Goal: Book appointment/travel/reservation

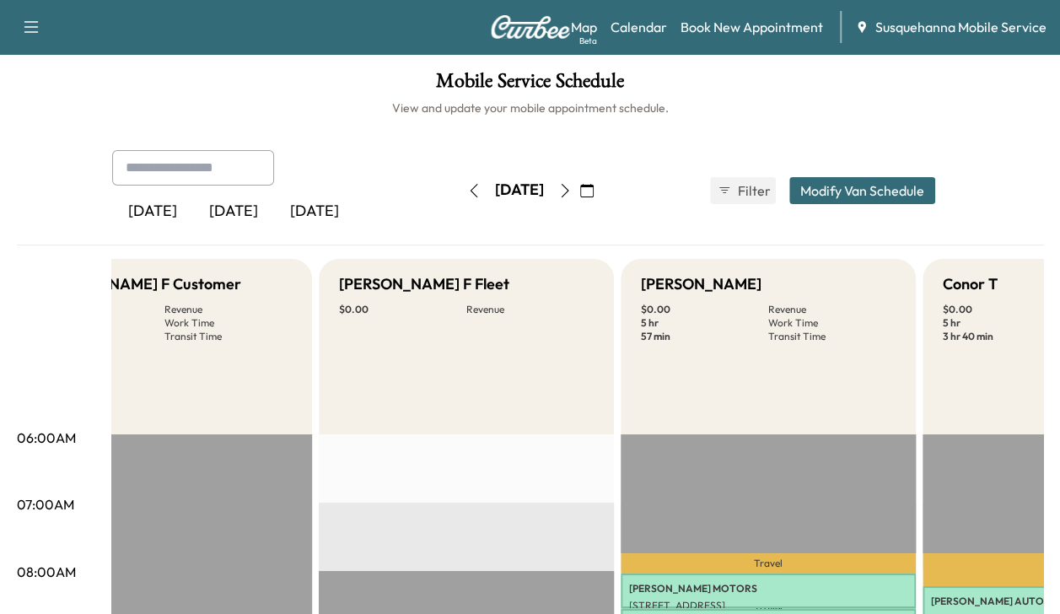
click at [601, 201] on button "button" at bounding box center [586, 190] width 29 height 27
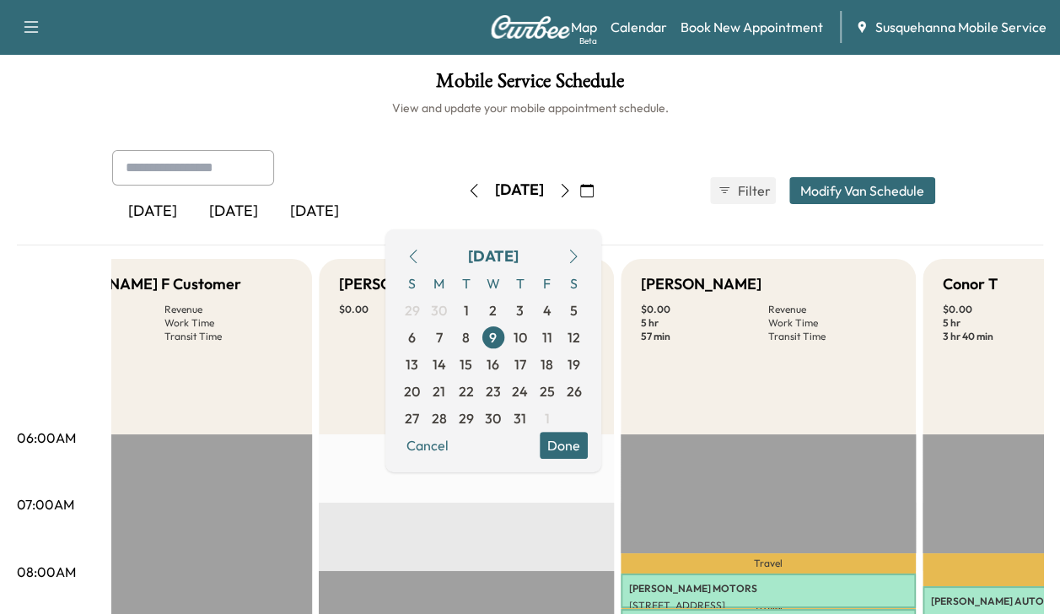
click at [588, 263] on button "button" at bounding box center [573, 256] width 29 height 27
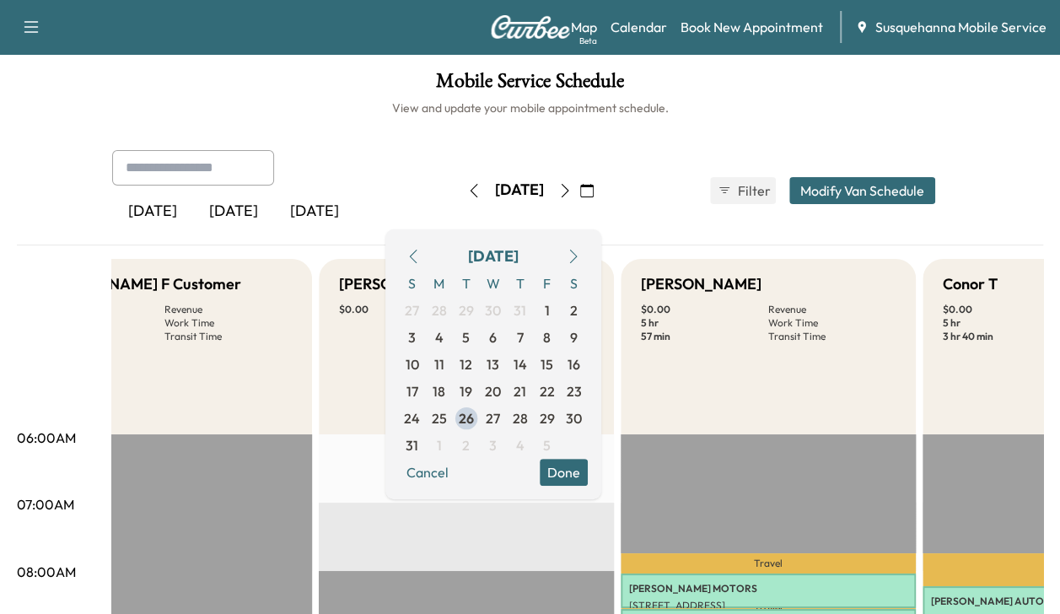
click at [474, 415] on span "26" at bounding box center [466, 418] width 15 height 20
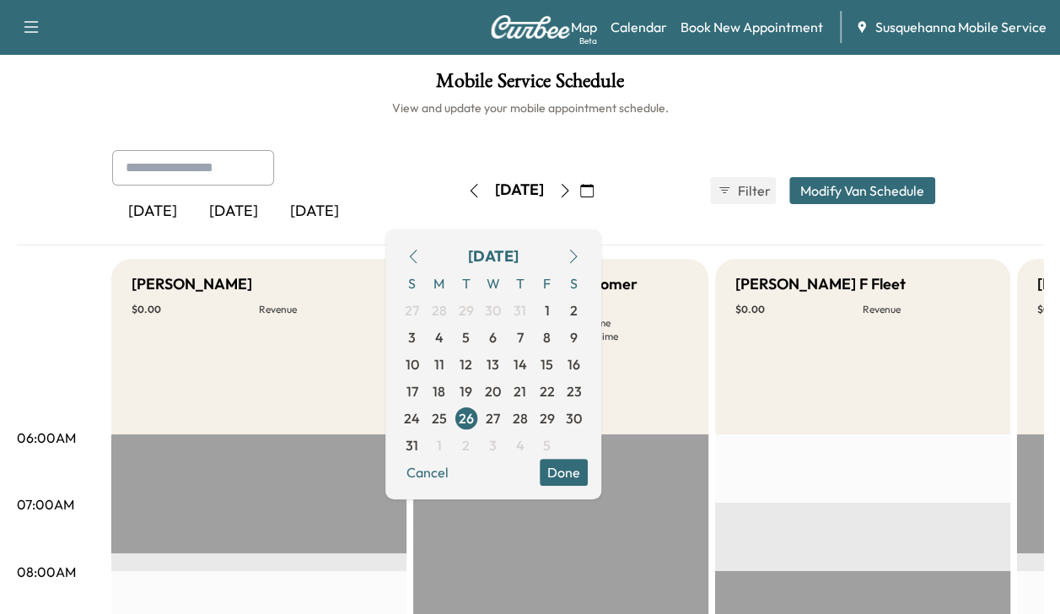
click at [588, 480] on button "Done" at bounding box center [564, 472] width 48 height 27
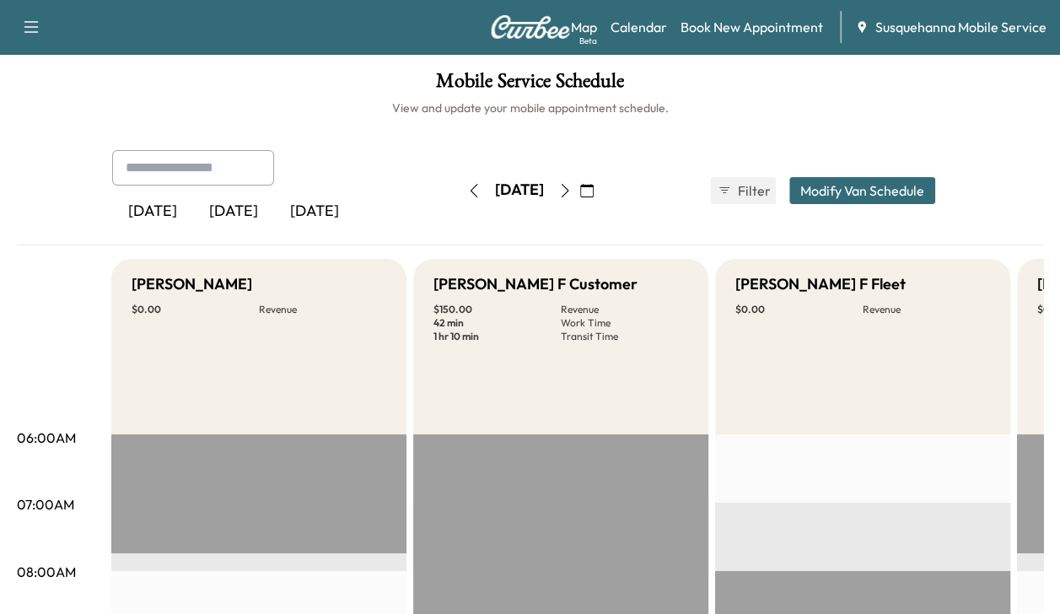
click at [579, 197] on button "button" at bounding box center [564, 190] width 29 height 27
click at [459, 196] on button "button" at bounding box center [473, 190] width 29 height 27
click at [459, 201] on button "button" at bounding box center [473, 190] width 29 height 27
